Goal: Task Accomplishment & Management: Use online tool/utility

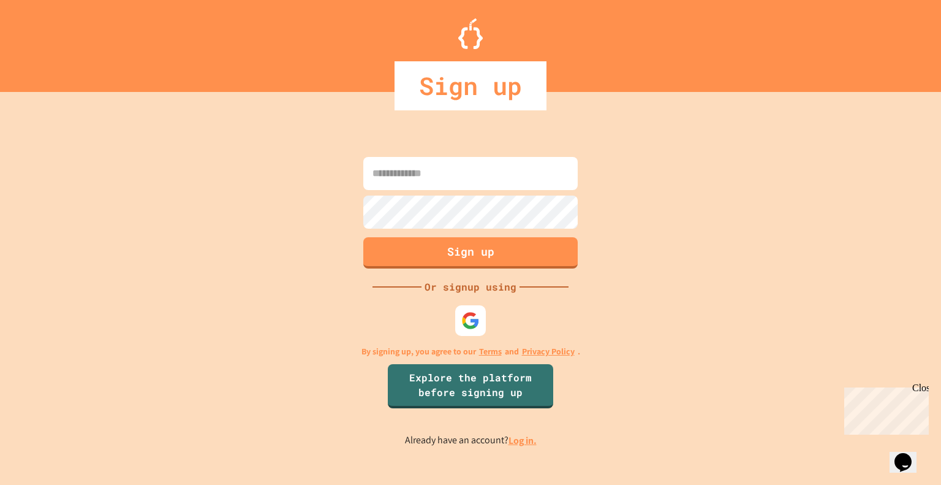
click at [532, 441] on link "Log in." at bounding box center [523, 440] width 28 height 13
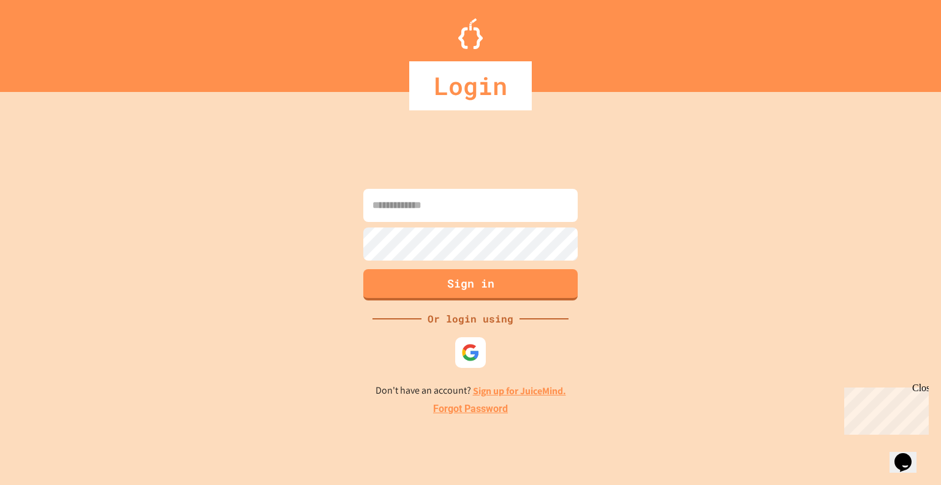
click at [501, 205] on input at bounding box center [470, 205] width 214 height 33
type input "**********"
click at [492, 226] on form "**********" at bounding box center [470, 245] width 221 height 118
drag, startPoint x: 492, startPoint y: 226, endPoint x: 479, endPoint y: 285, distance: 60.2
click at [479, 285] on button "Sign in" at bounding box center [471, 283] width 219 height 32
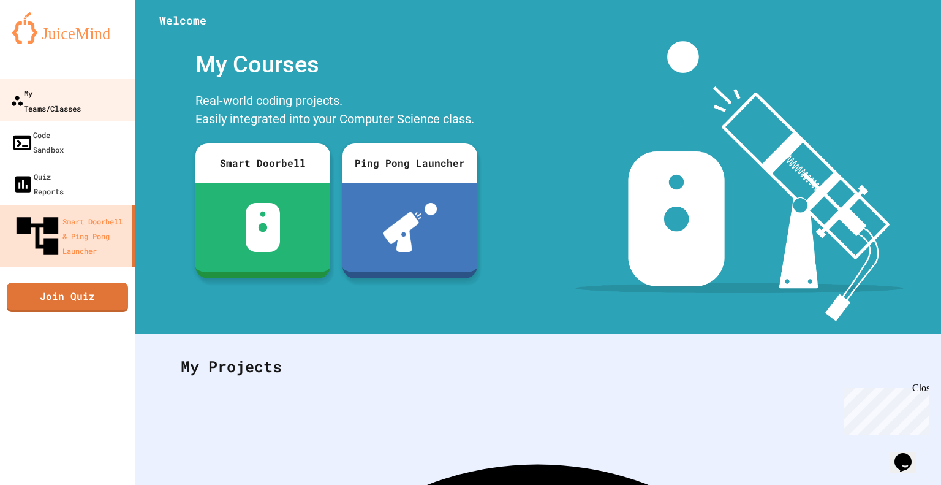
click at [43, 100] on div "My Teams/Classes" at bounding box center [45, 100] width 70 height 30
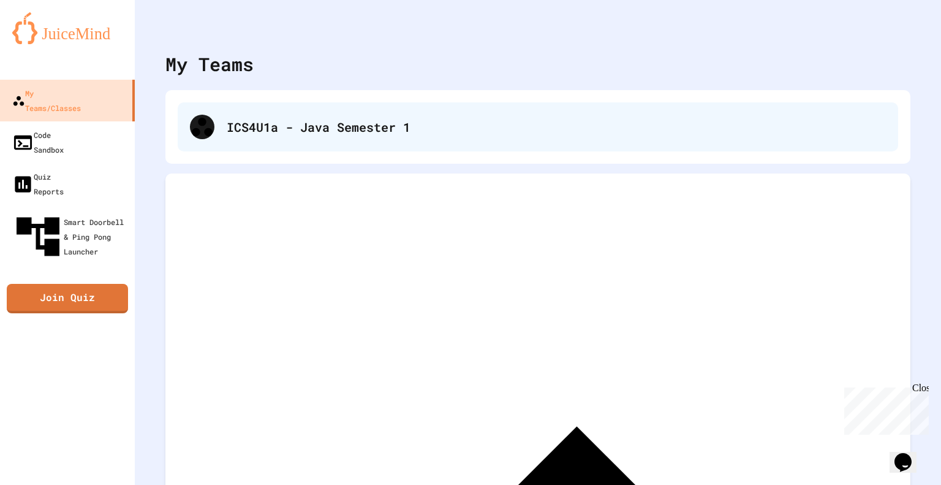
click at [330, 126] on div "ICS4U1a - Java Semester 1" at bounding box center [556, 127] width 659 height 18
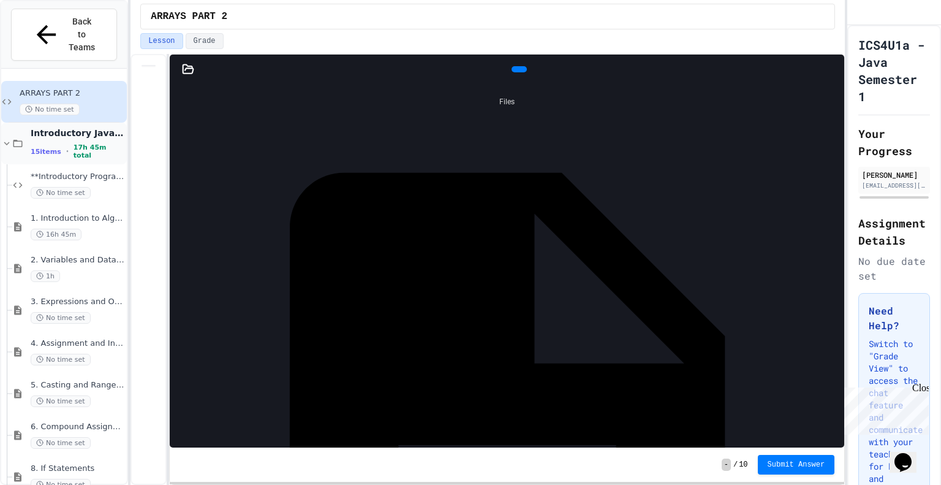
click at [78, 123] on div "Introductory Java Concepts 15 items • 17h 45m total" at bounding box center [64, 144] width 126 height 42
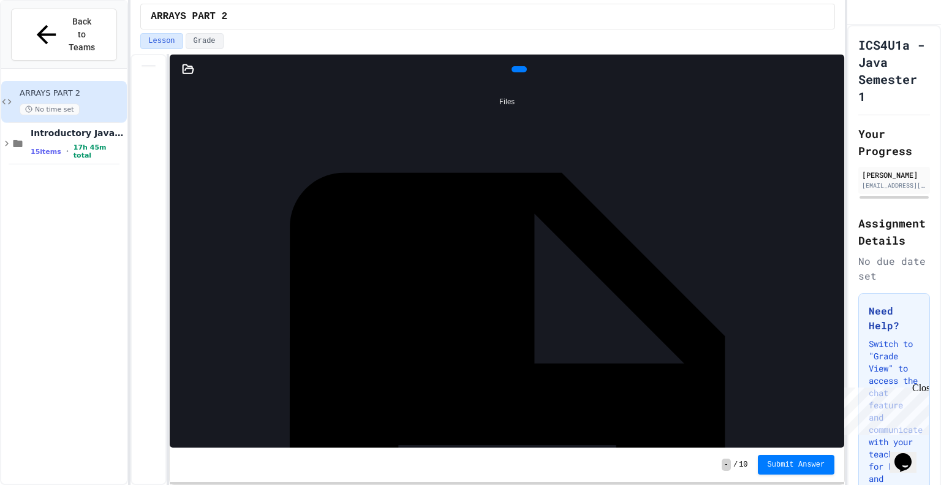
click at [78, 123] on div "Introductory Java Concepts 15 items • 17h 45m total" at bounding box center [64, 144] width 126 height 42
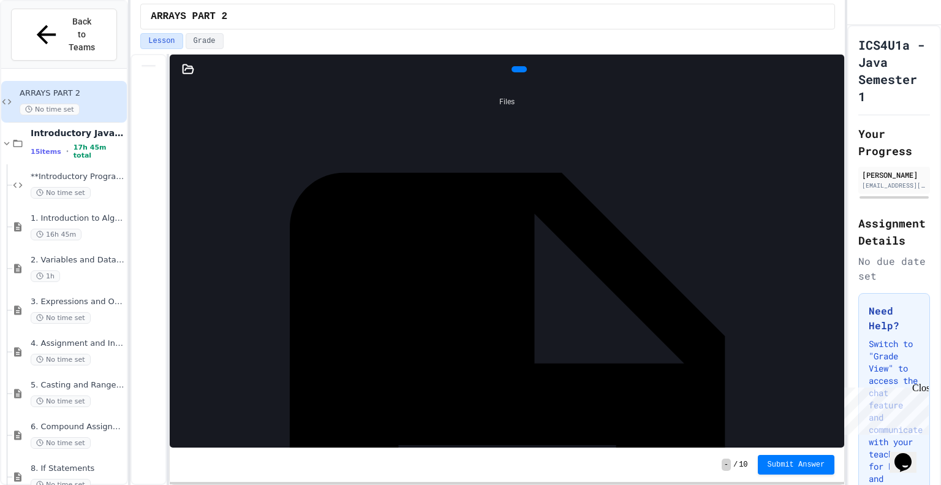
click at [199, 66] on div at bounding box center [188, 69] width 37 height 12
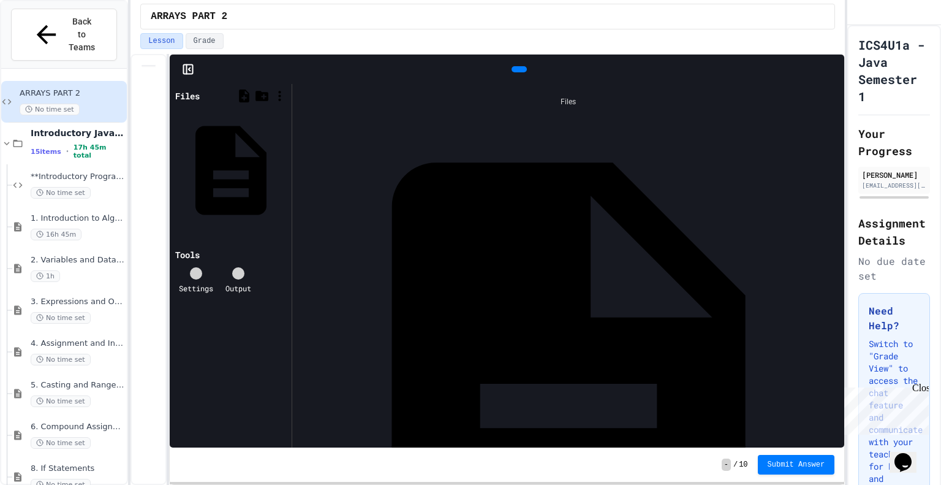
click at [189, 66] on icon at bounding box center [188, 69] width 12 height 12
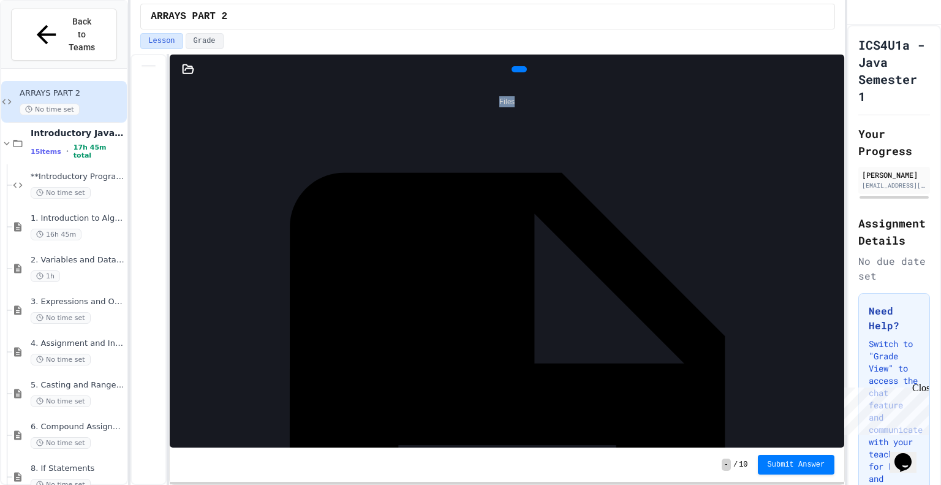
click at [189, 66] on icon at bounding box center [188, 68] width 10 height 9
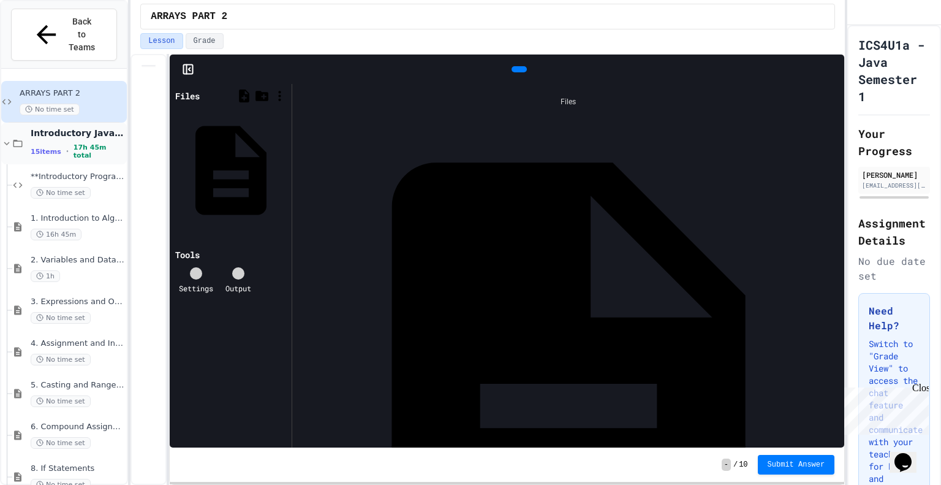
click at [108, 127] on span "Introductory Java Concepts" at bounding box center [78, 132] width 94 height 11
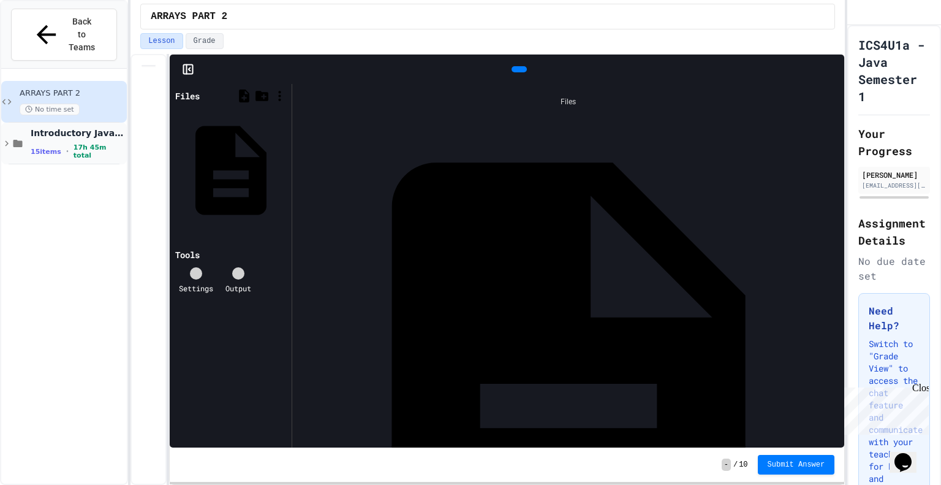
click at [105, 127] on div "Introductory Java Concepts 15 items • 17h 45m total" at bounding box center [78, 143] width 94 height 32
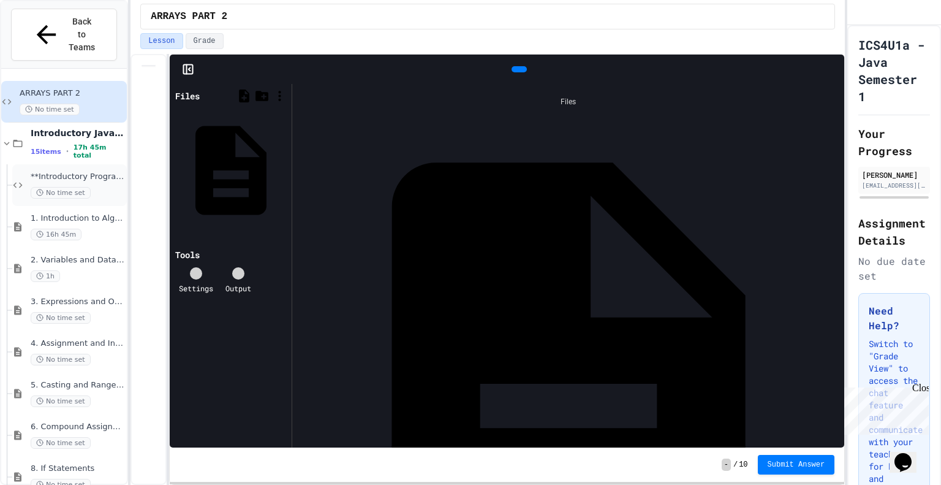
click at [83, 172] on div "**Introductory Programming Exercises ** No time set" at bounding box center [78, 185] width 94 height 27
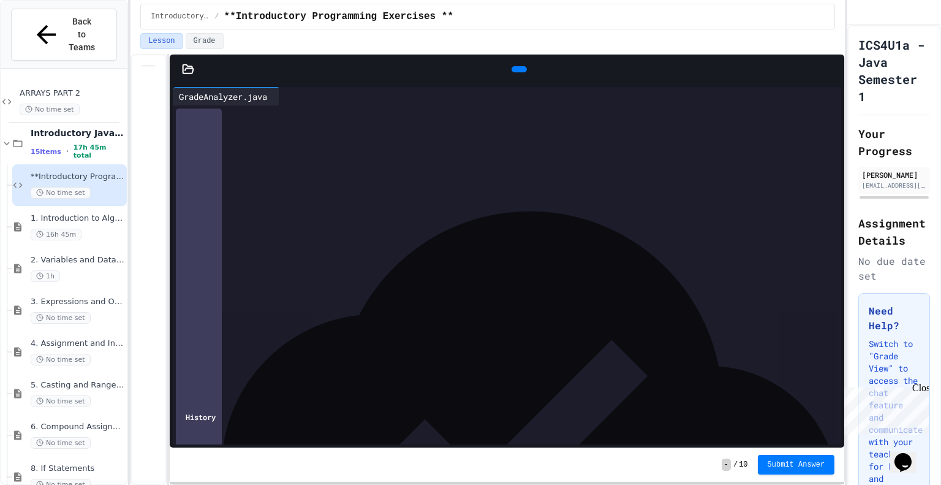
click at [187, 63] on icon at bounding box center [188, 69] width 12 height 12
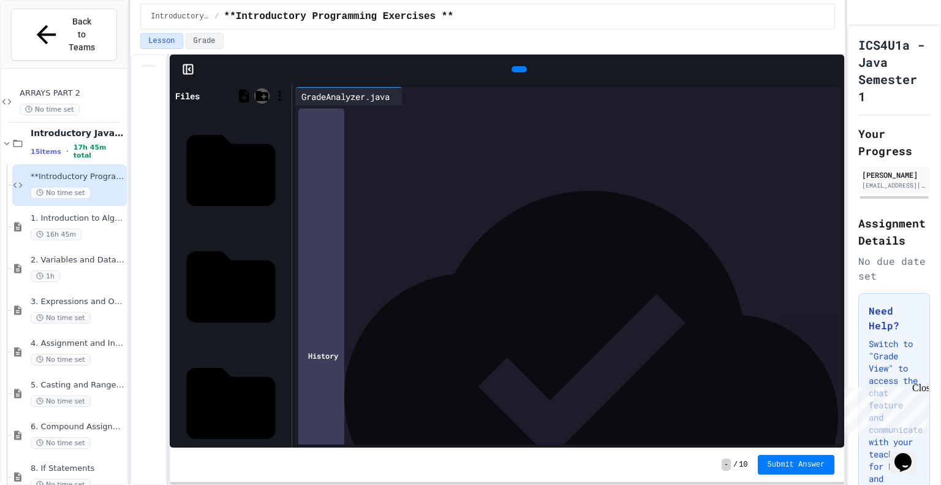
click at [267, 90] on icon at bounding box center [261, 95] width 15 height 15
type input "**********"
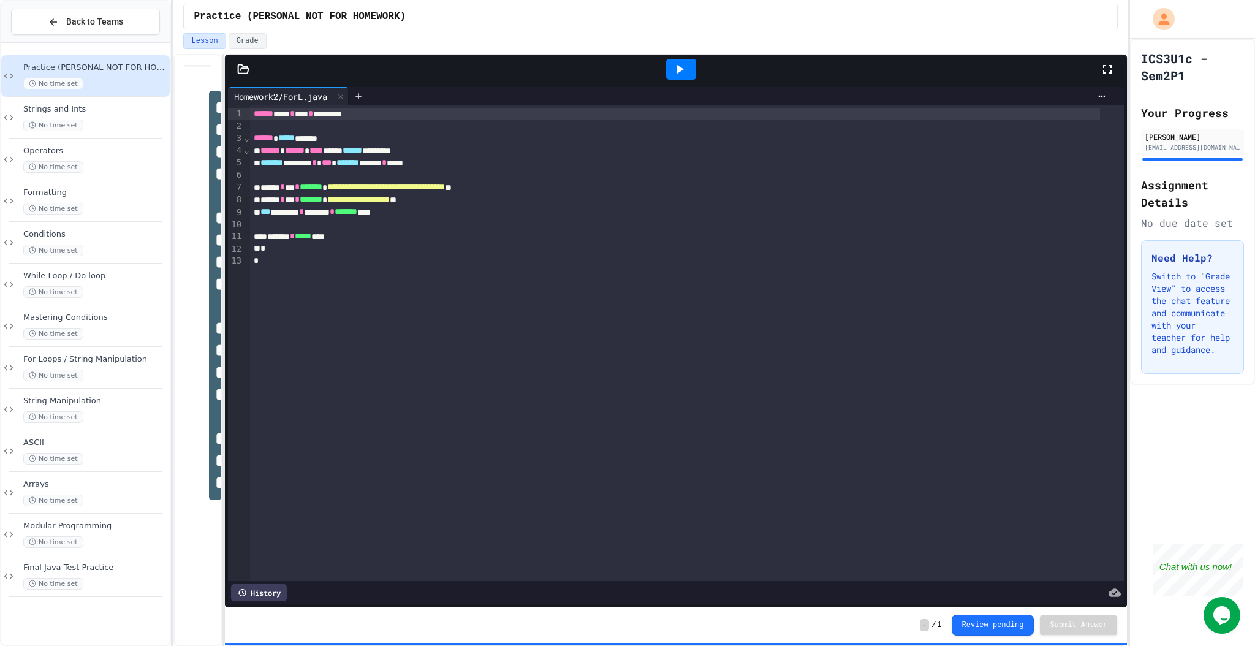
click at [254, 66] on div at bounding box center [243, 69] width 37 height 12
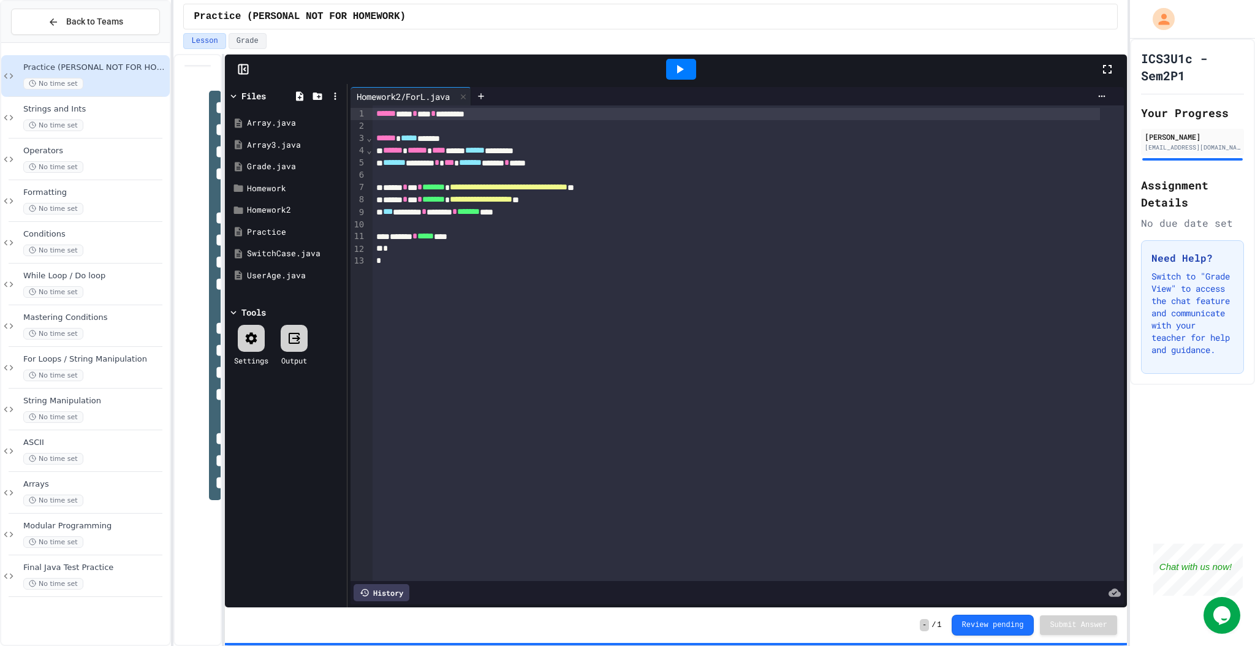
click at [251, 69] on div at bounding box center [243, 69] width 37 height 12
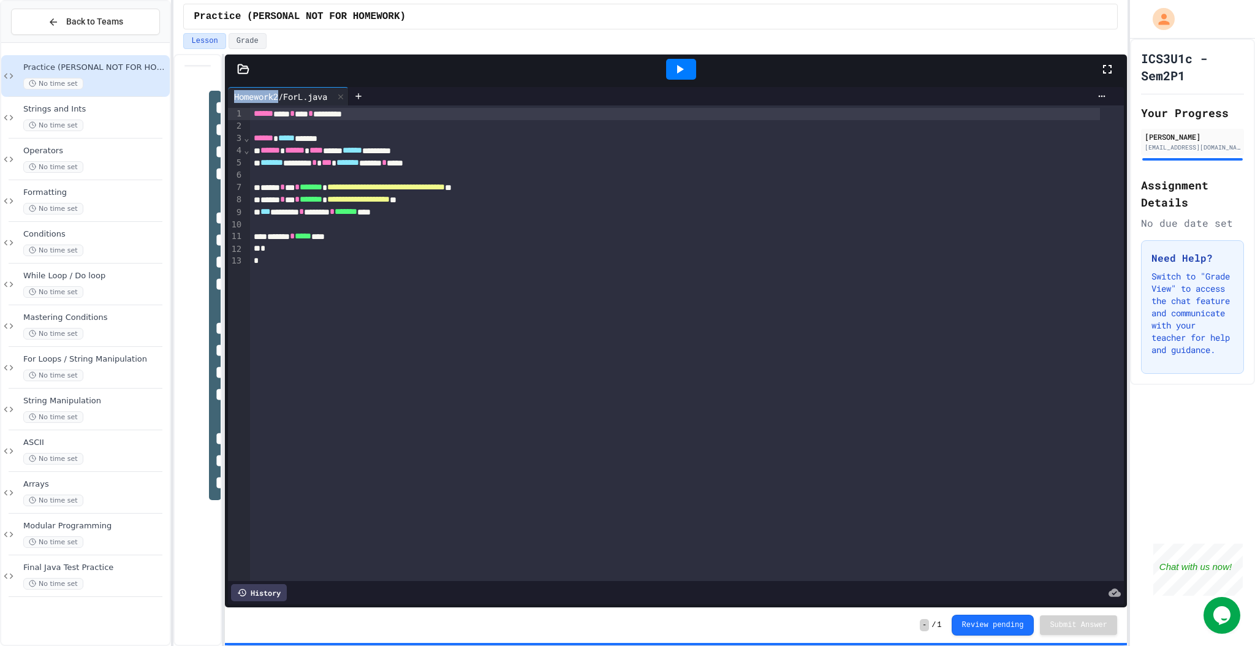
click at [251, 69] on div at bounding box center [243, 69] width 37 height 12
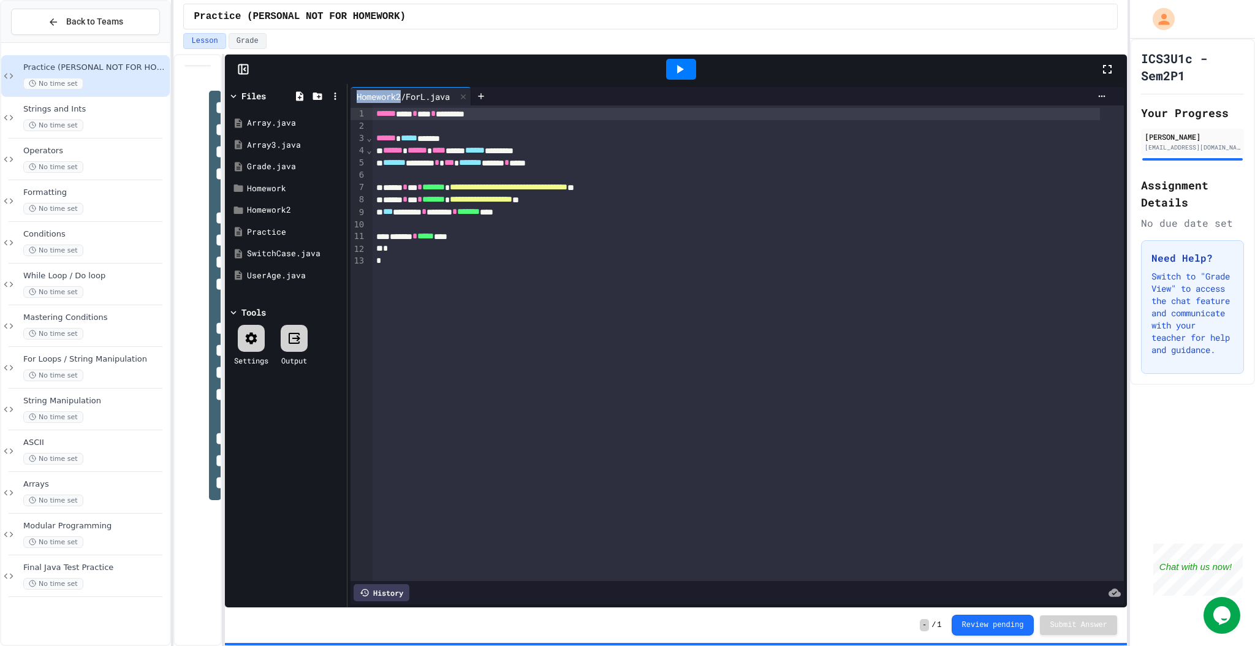
drag, startPoint x: 38, startPoint y: 53, endPoint x: 50, endPoint y: 39, distance: 18.2
click at [40, 50] on div at bounding box center [85, 319] width 168 height 542
click at [51, 39] on div "Back to Teams" at bounding box center [85, 22] width 168 height 42
click at [70, 11] on button "Back to Teams" at bounding box center [85, 22] width 149 height 26
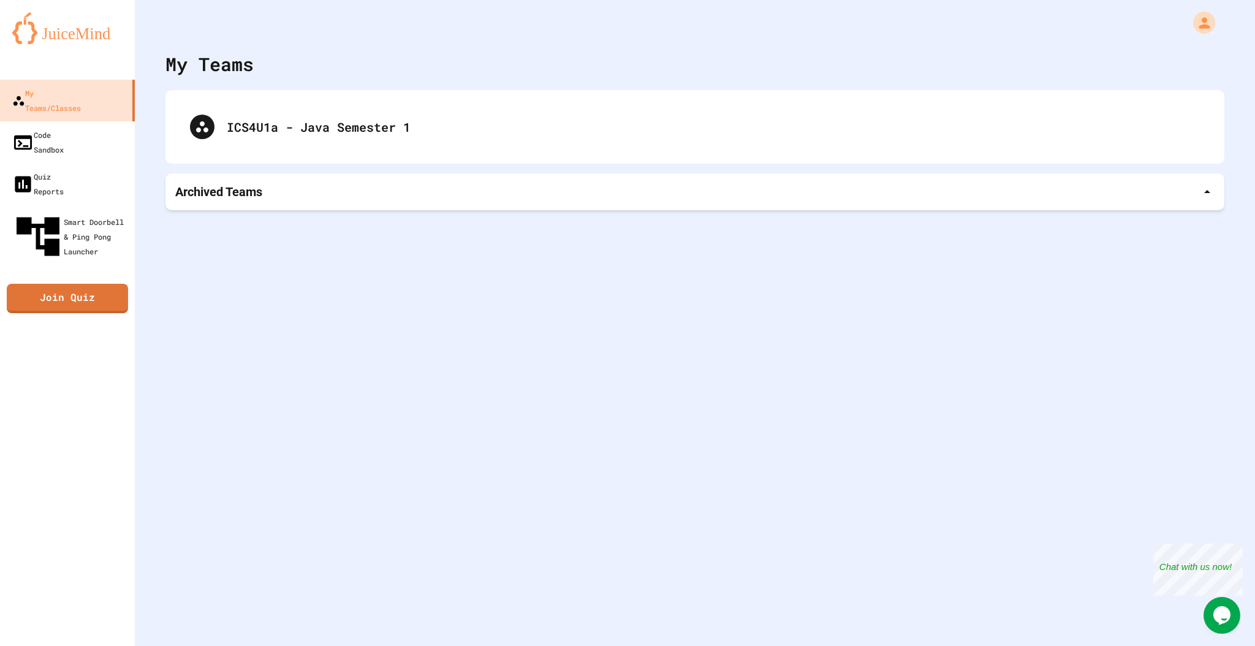
click at [257, 182] on div "Archived Teams" at bounding box center [694, 191] width 1059 height 37
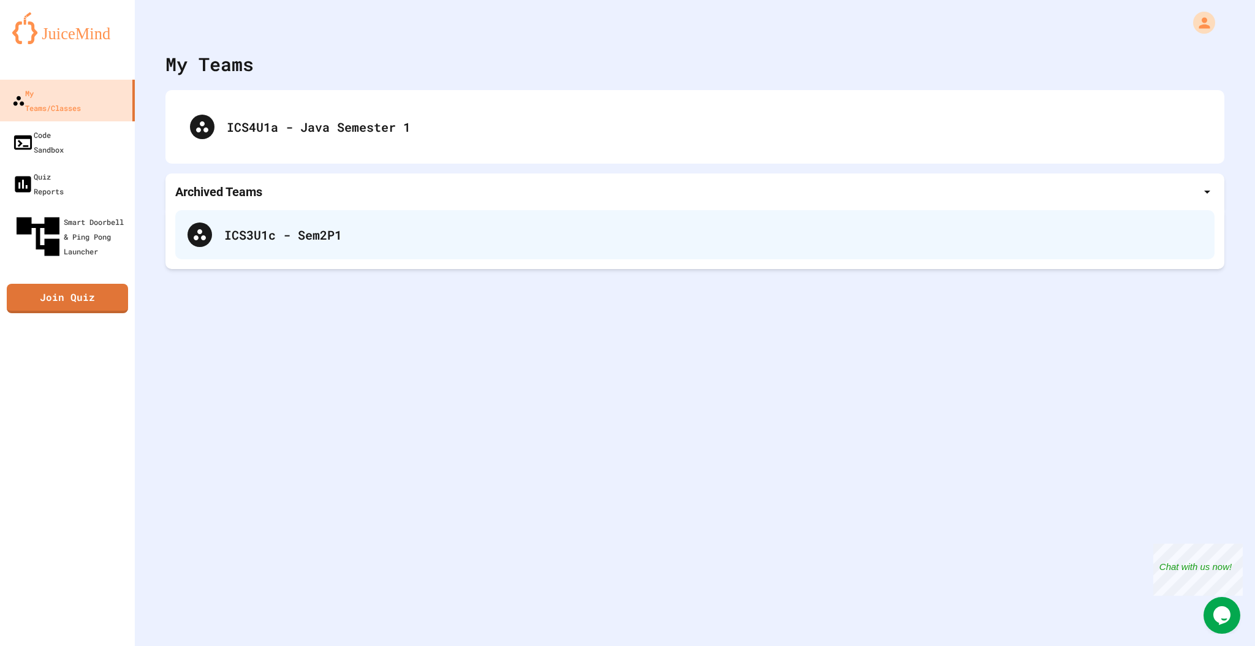
click at [276, 241] on div "ICS3U1c - Sem2P1" at bounding box center [713, 234] width 978 height 18
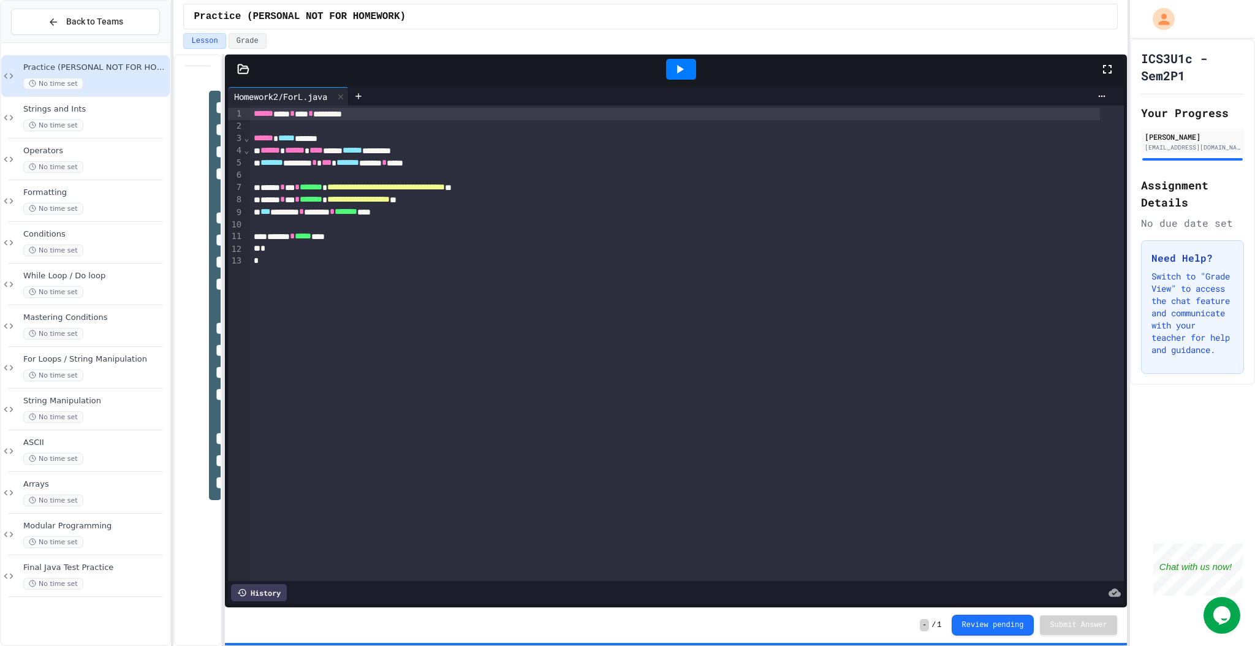
click at [239, 77] on div at bounding box center [676, 69] width 902 height 29
click at [245, 70] on icon at bounding box center [243, 69] width 12 height 12
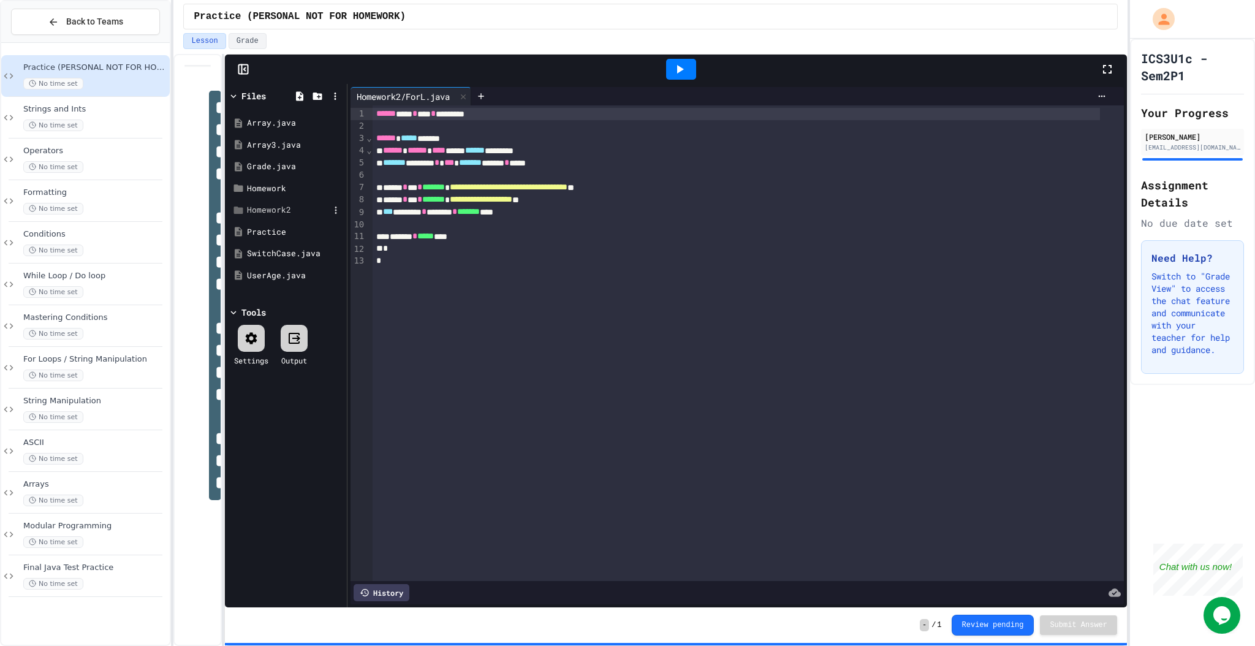
click at [300, 216] on div "Homework2" at bounding box center [286, 210] width 116 height 22
click at [297, 207] on div "Homework2" at bounding box center [288, 210] width 82 height 12
click at [290, 189] on div "Homework" at bounding box center [288, 189] width 82 height 12
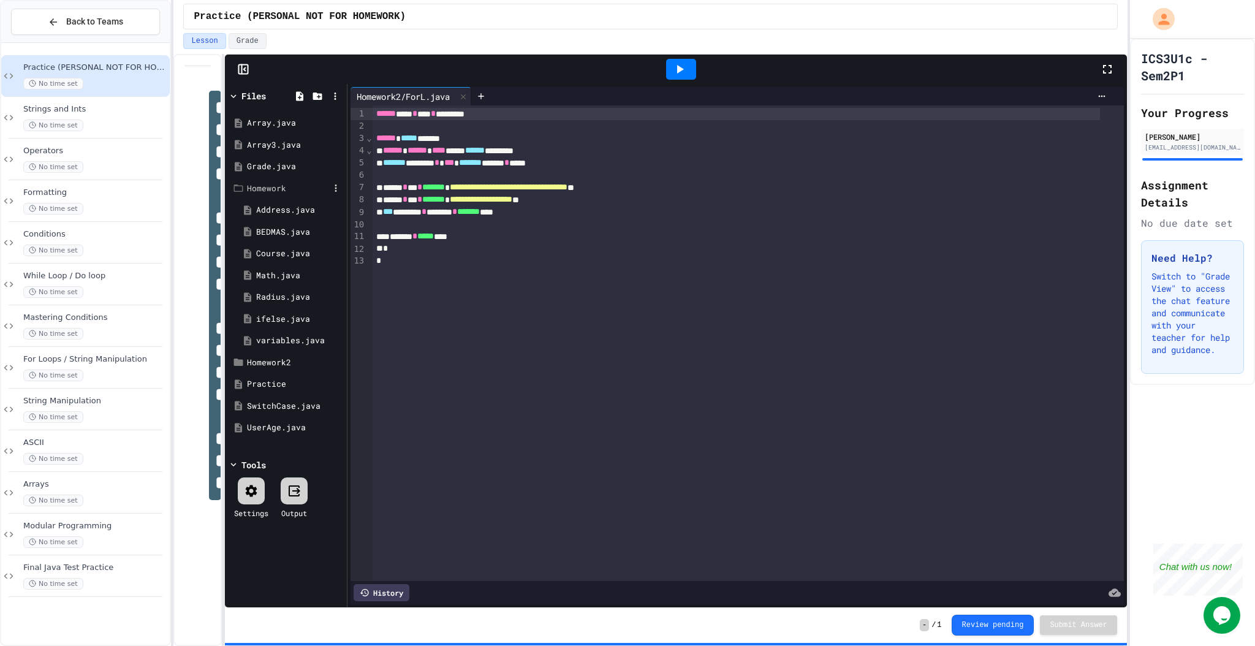
click at [290, 189] on div "Homework" at bounding box center [288, 189] width 82 height 12
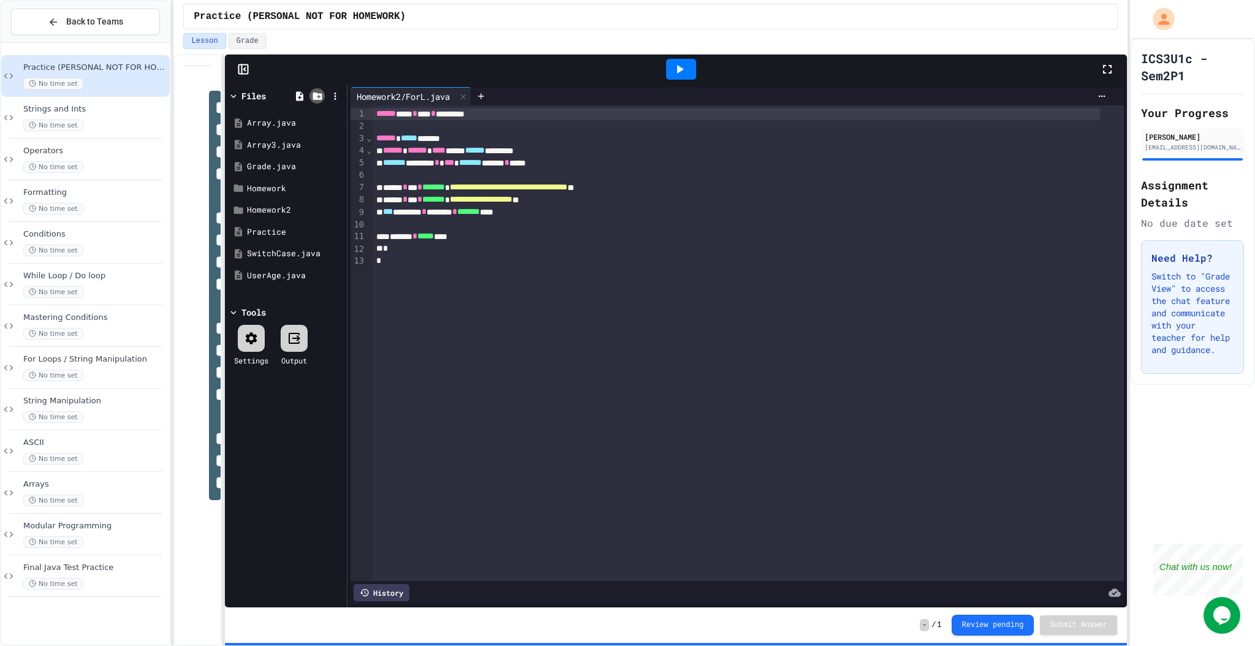
click at [322, 94] on div at bounding box center [316, 95] width 15 height 15
type input "**********"
